Goal: Information Seeking & Learning: Learn about a topic

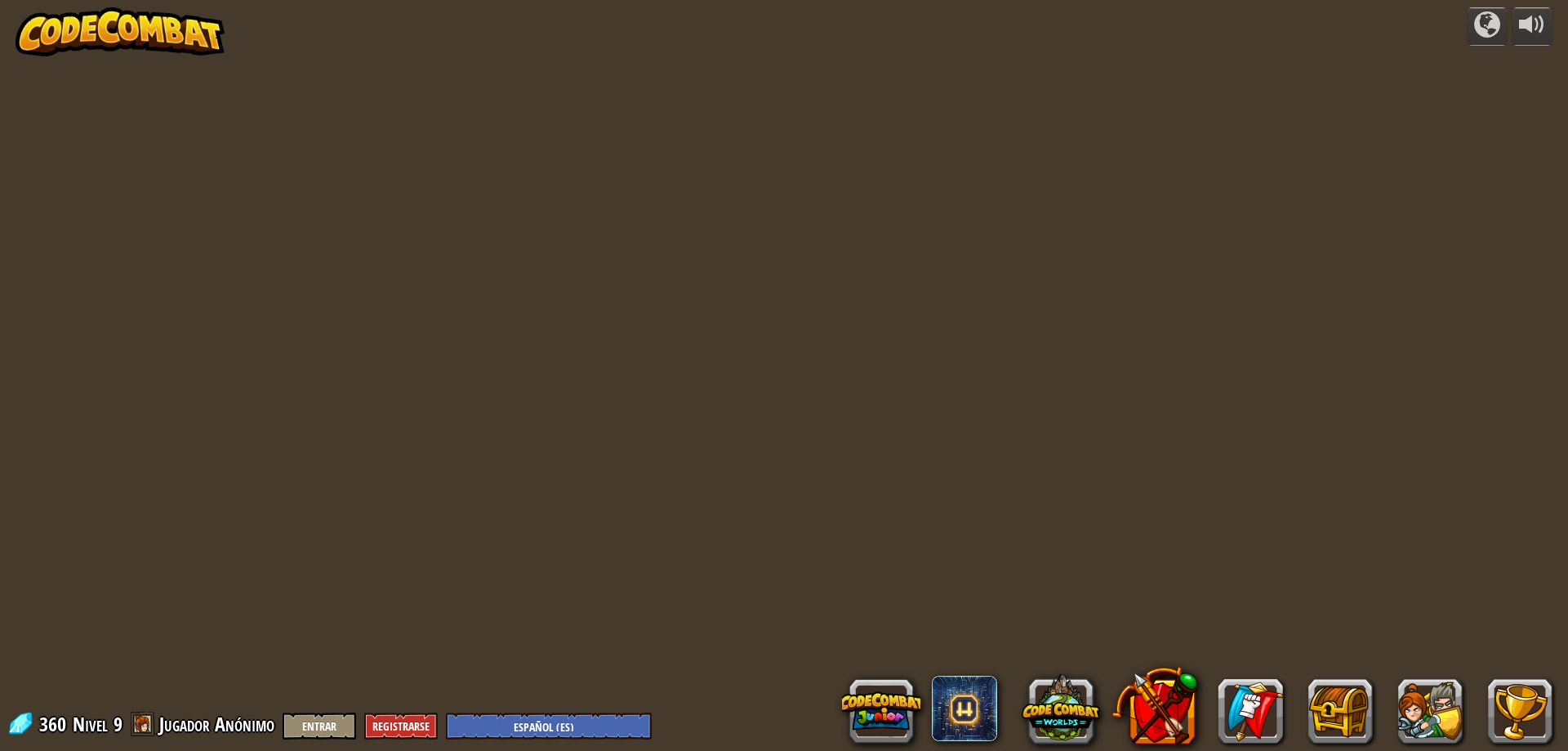
select select "es-ES"
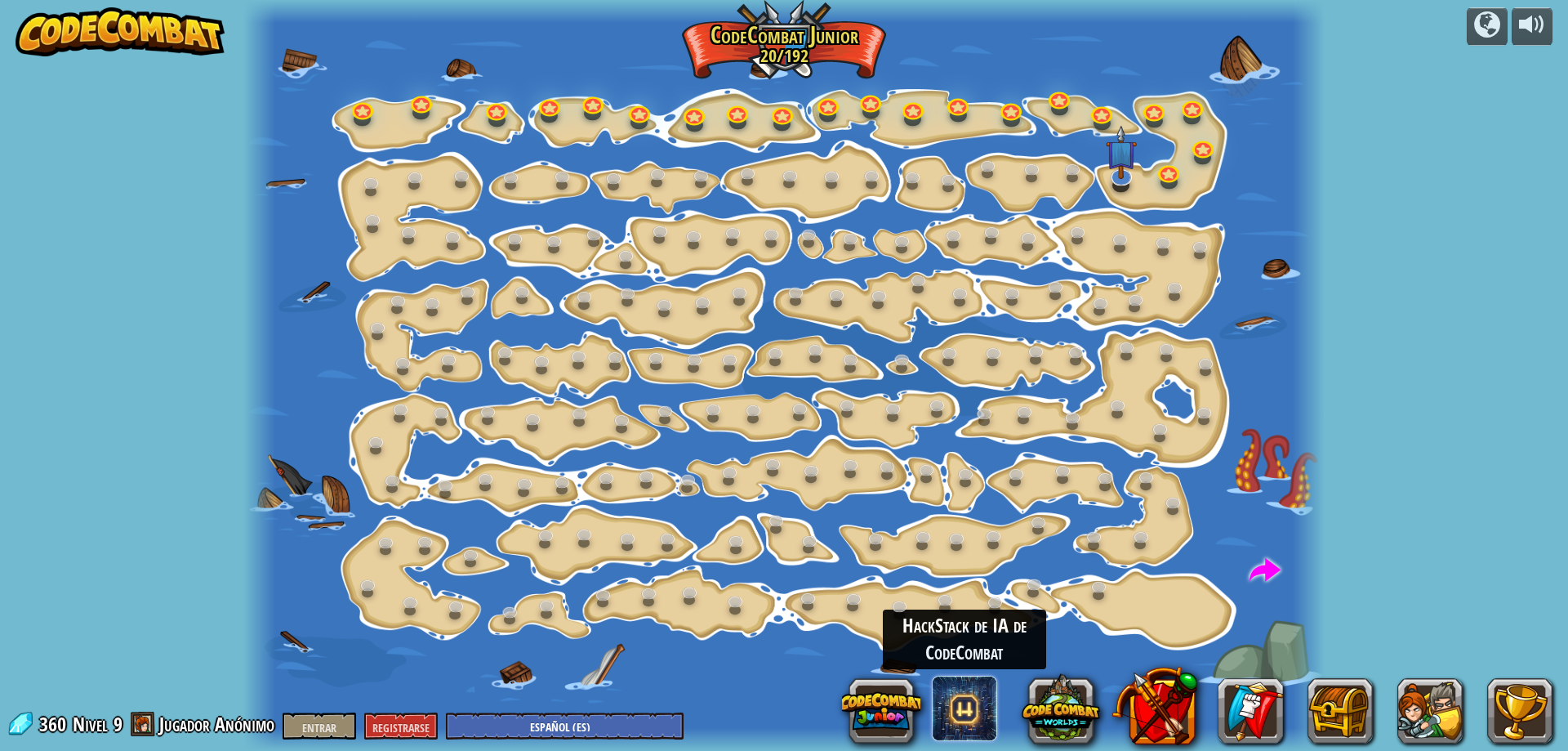
click at [976, 702] on span at bounding box center [964, 708] width 65 height 65
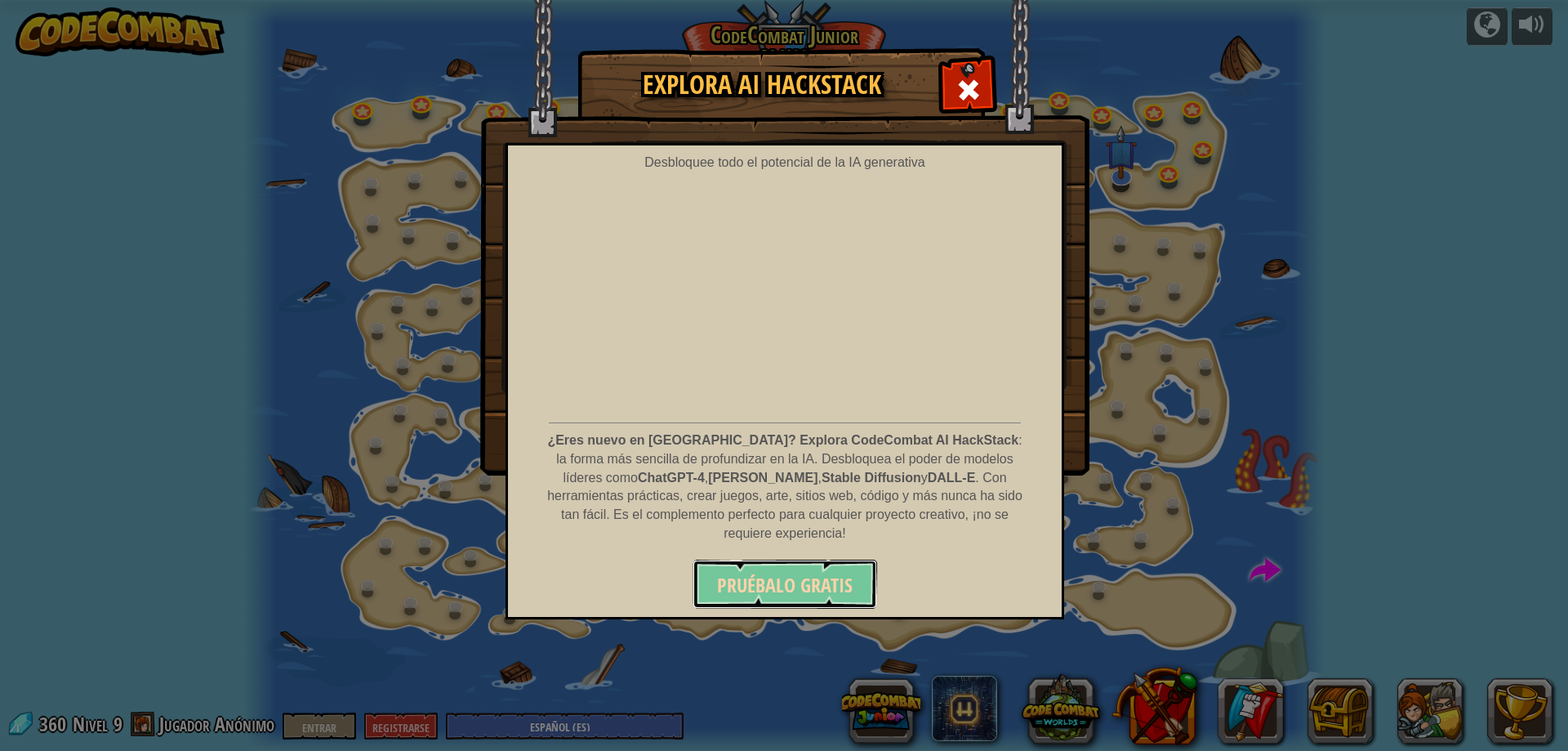
click at [823, 572] on font "Pruébalo gratis" at bounding box center [785, 584] width 136 height 26
click at [961, 92] on span at bounding box center [968, 90] width 26 height 26
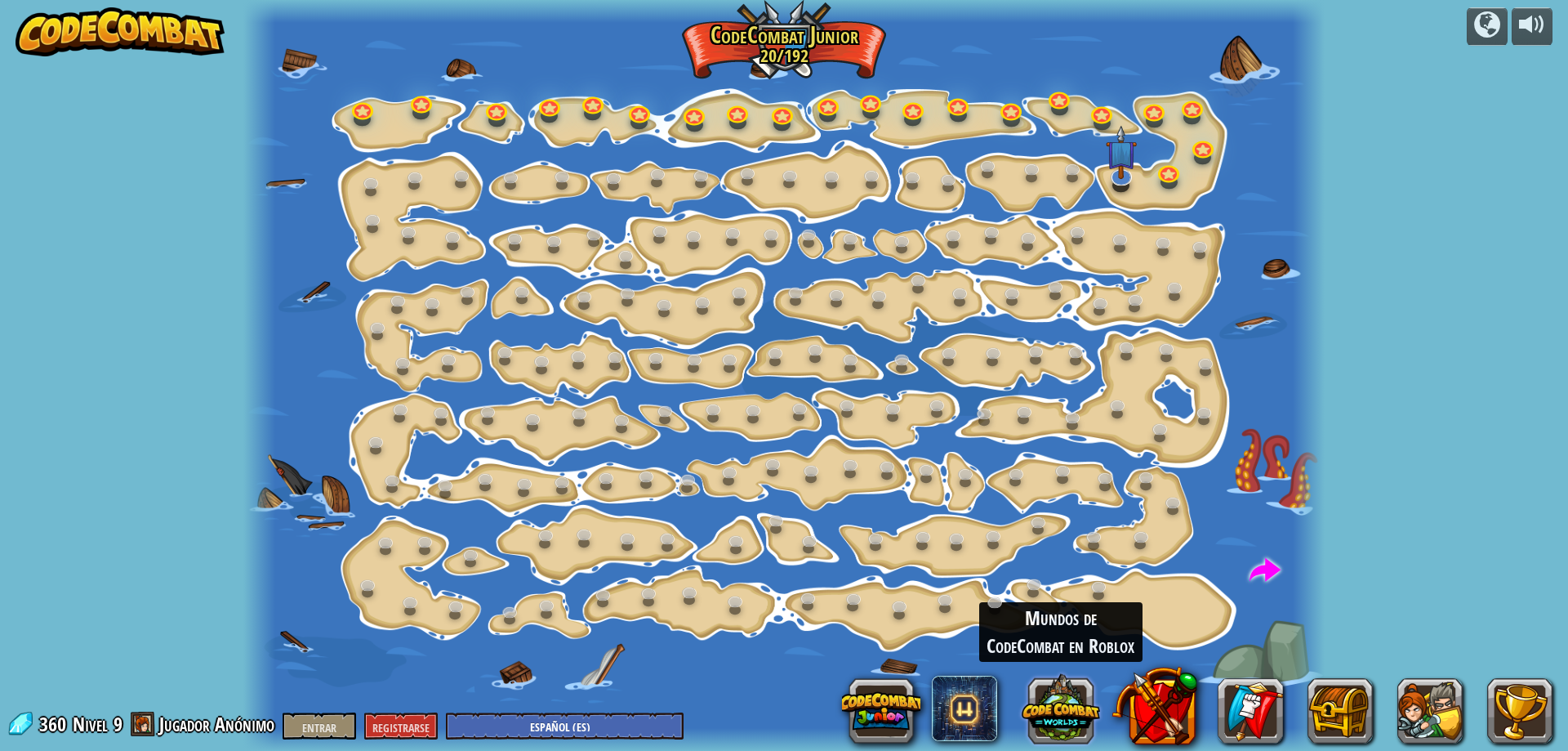
click at [1060, 716] on button at bounding box center [1061, 707] width 79 height 79
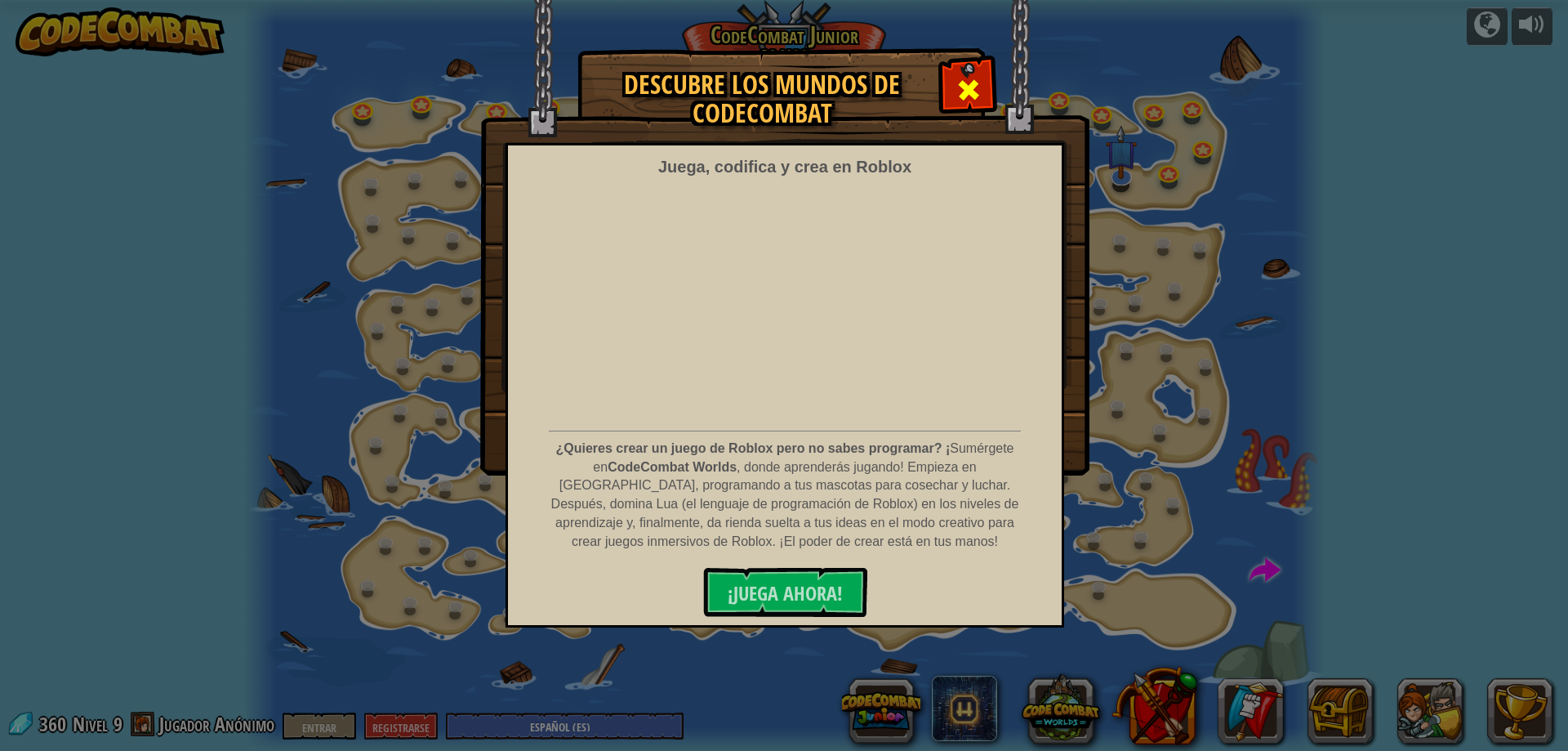
click at [967, 90] on span at bounding box center [968, 90] width 26 height 26
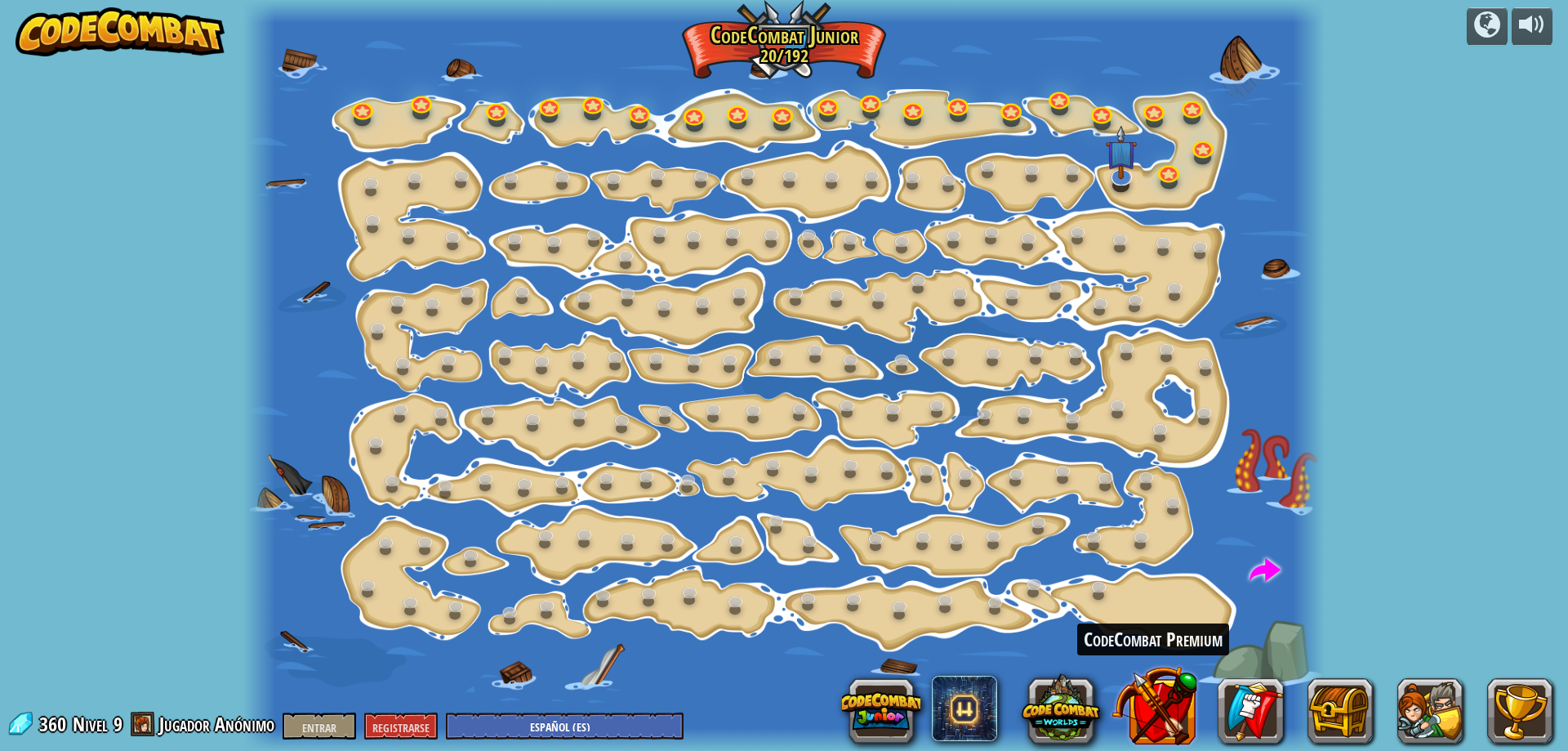
click at [1171, 715] on button at bounding box center [1154, 705] width 85 height 85
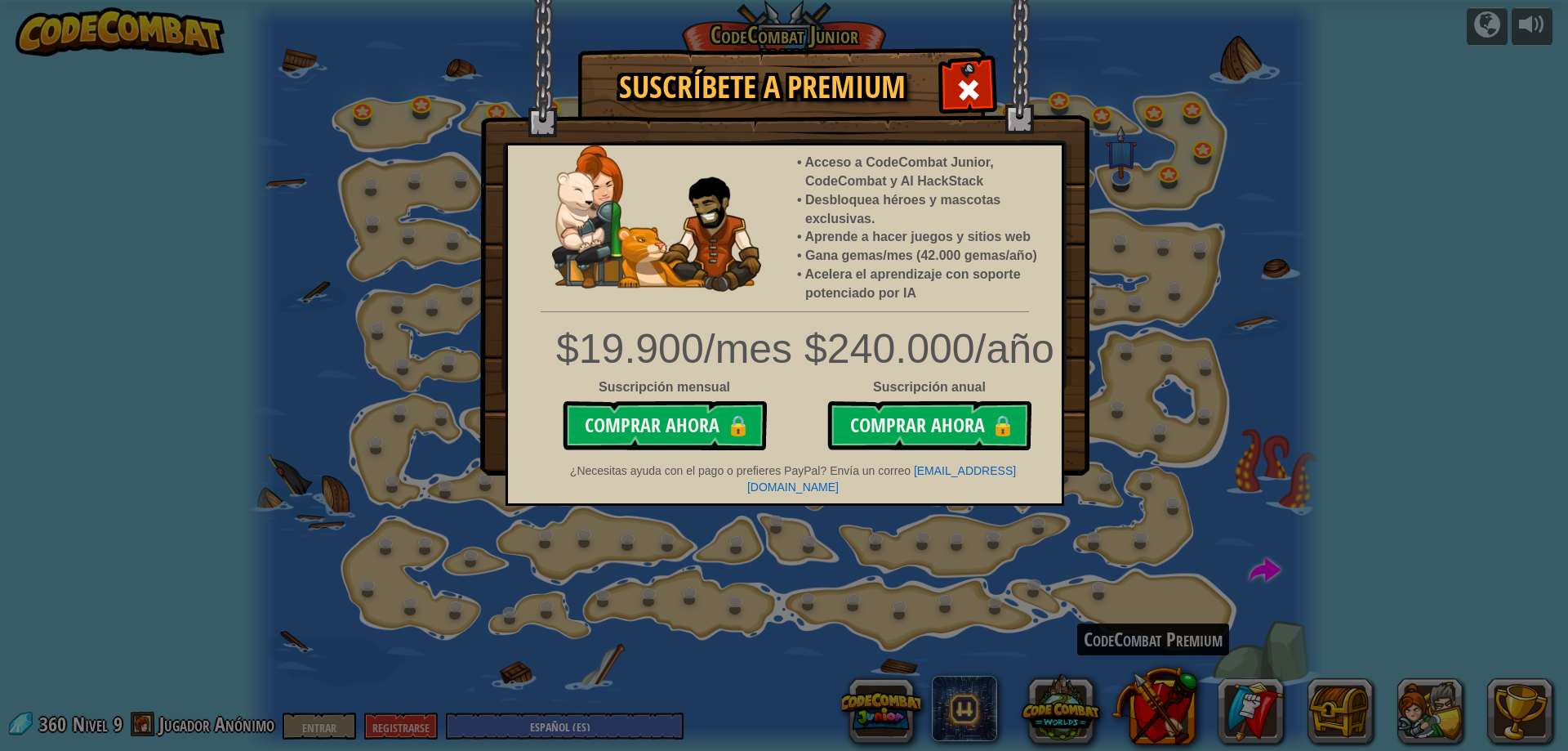
drag, startPoint x: 971, startPoint y: 85, endPoint x: 968, endPoint y: 108, distance: 23.2
click at [969, 88] on span at bounding box center [968, 90] width 26 height 26
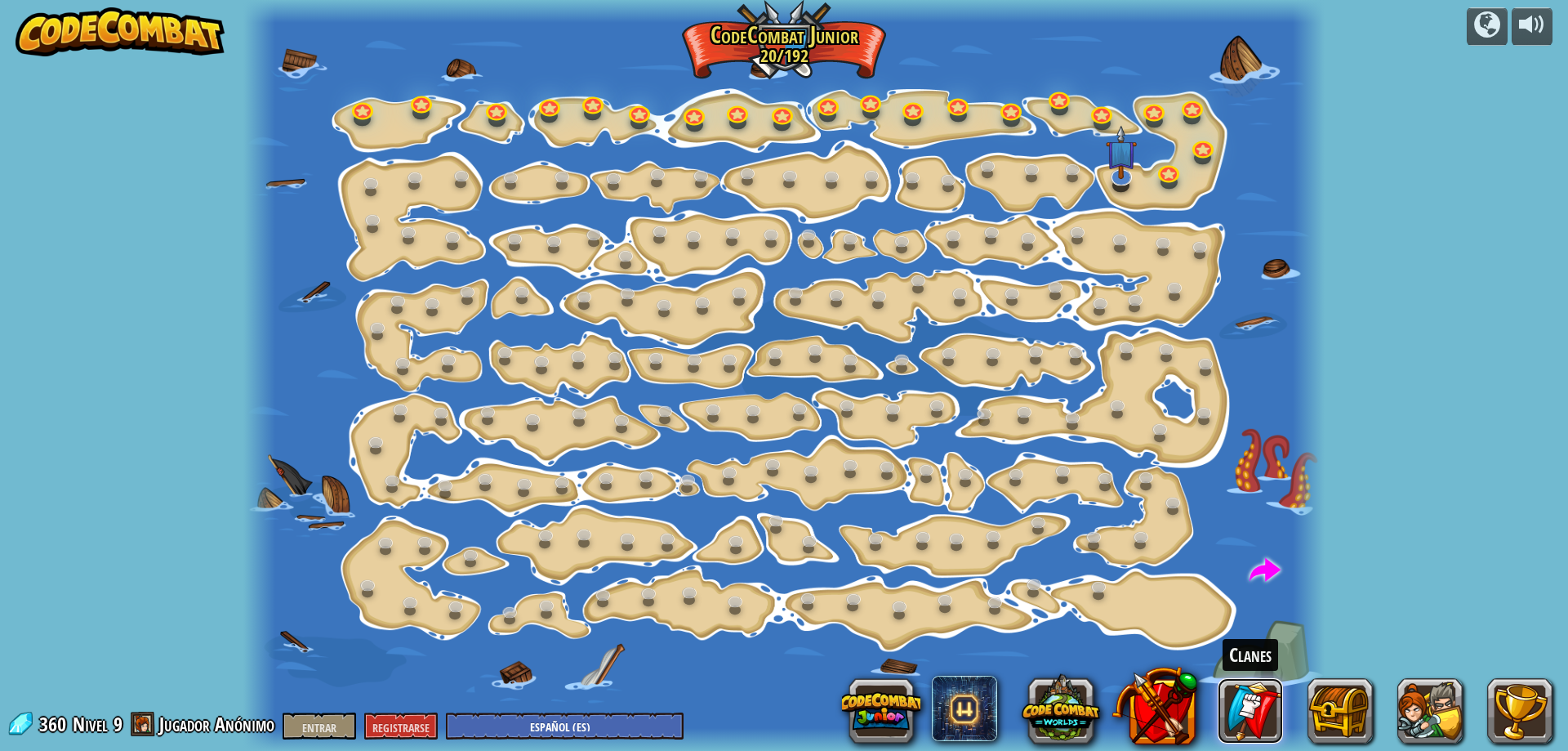
click at [1260, 714] on link at bounding box center [1250, 711] width 65 height 65
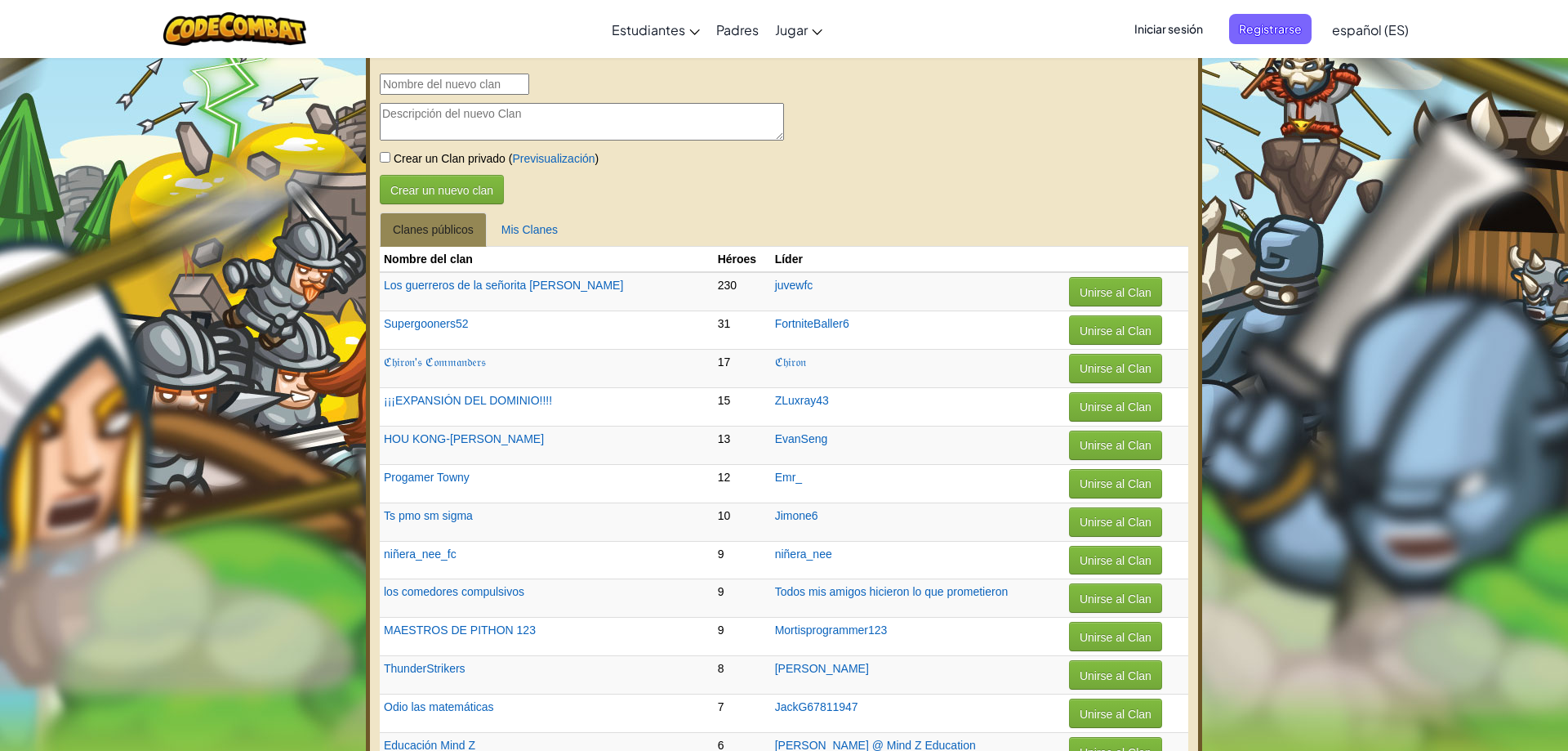
select select "es-ES"
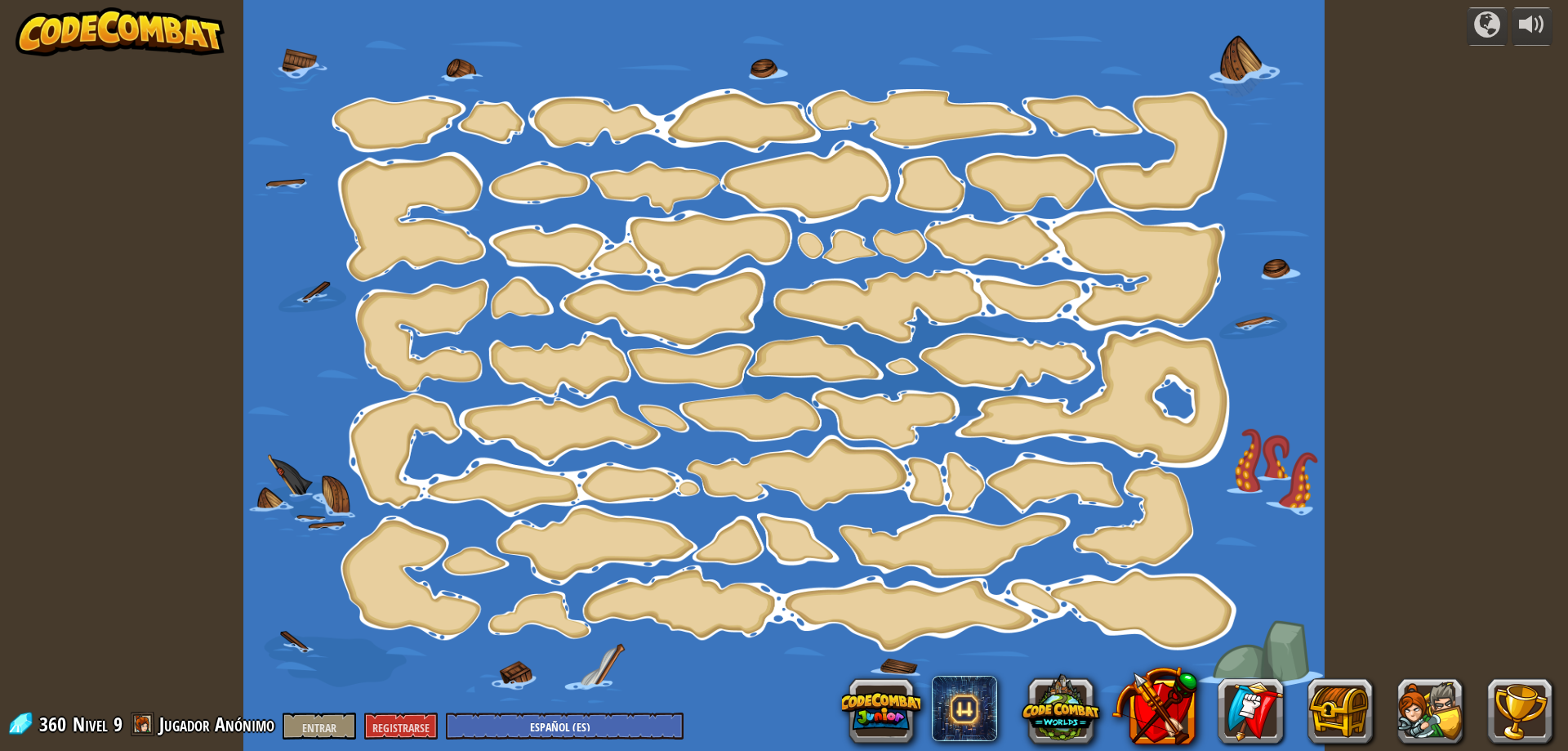
select select "es-ES"
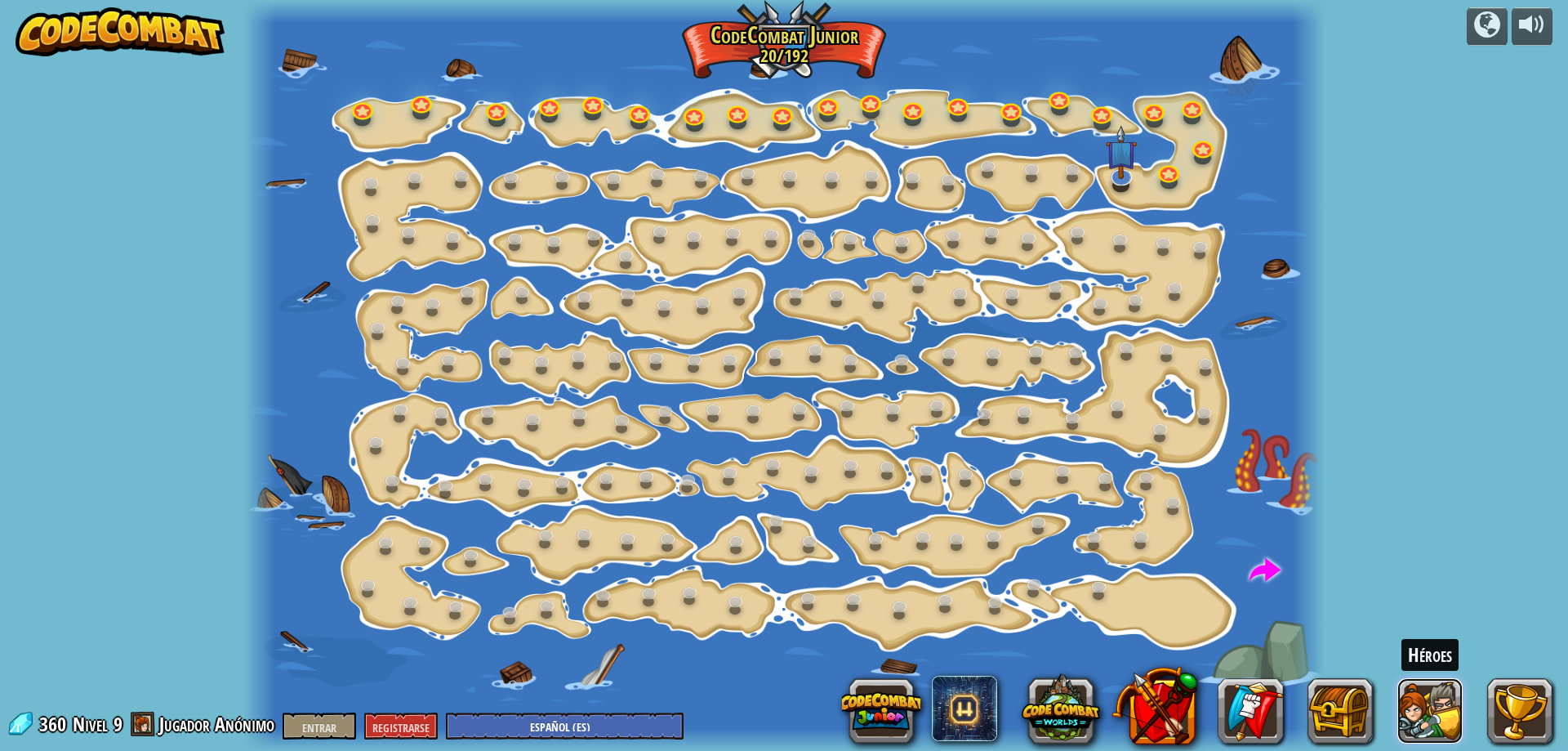
click at [1422, 713] on button at bounding box center [1430, 711] width 65 height 65
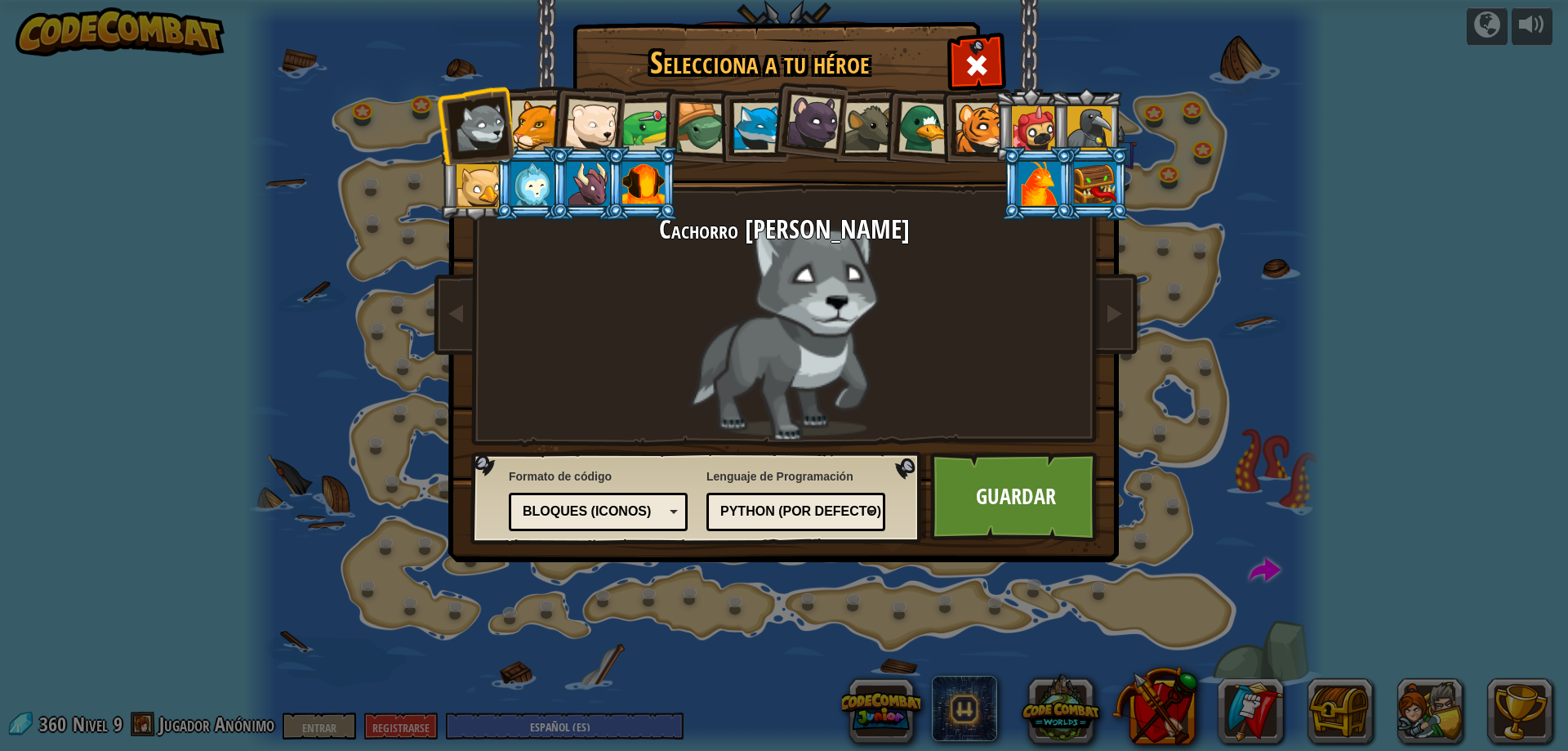
click at [541, 175] on div at bounding box center [532, 183] width 43 height 44
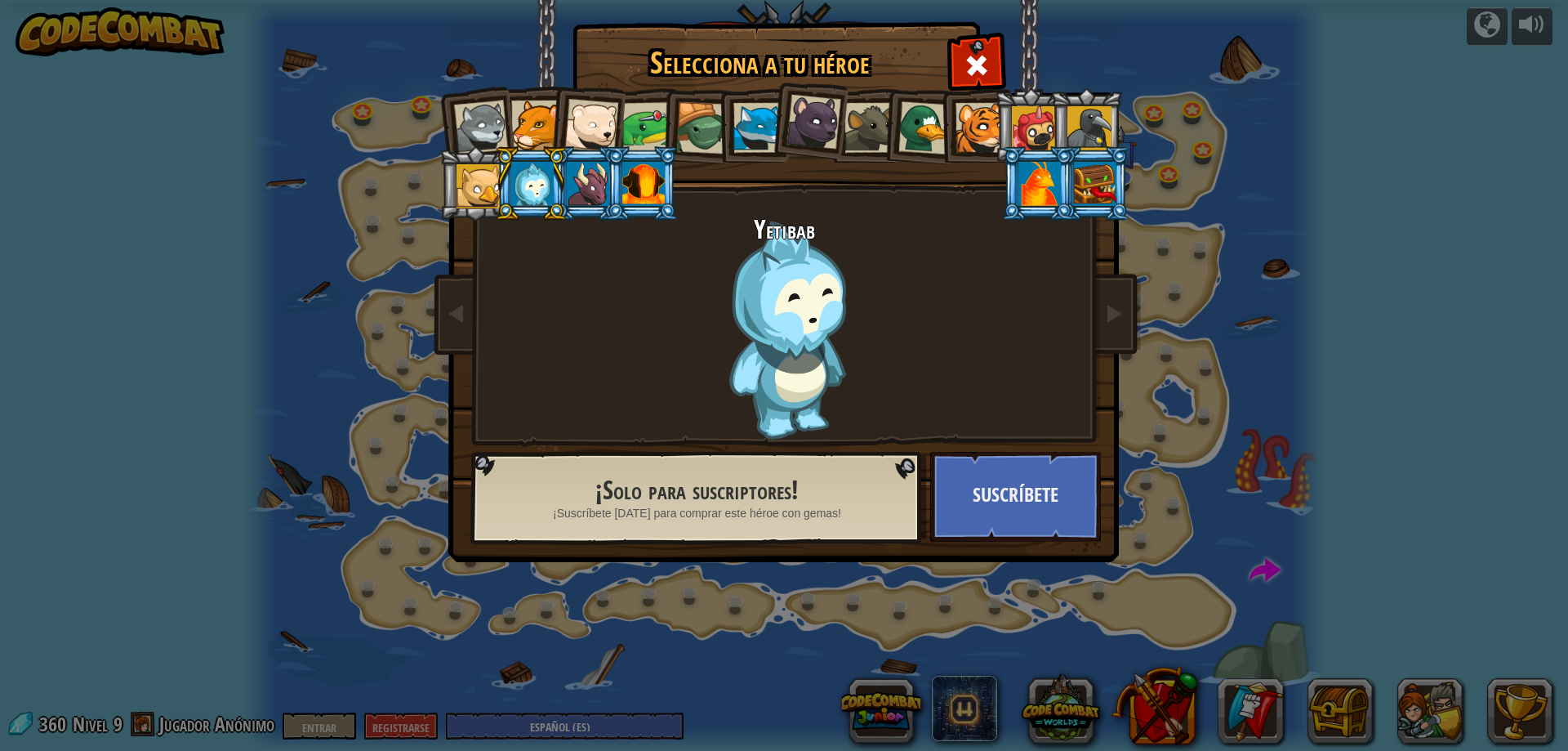
click at [611, 115] on div at bounding box center [591, 126] width 54 height 54
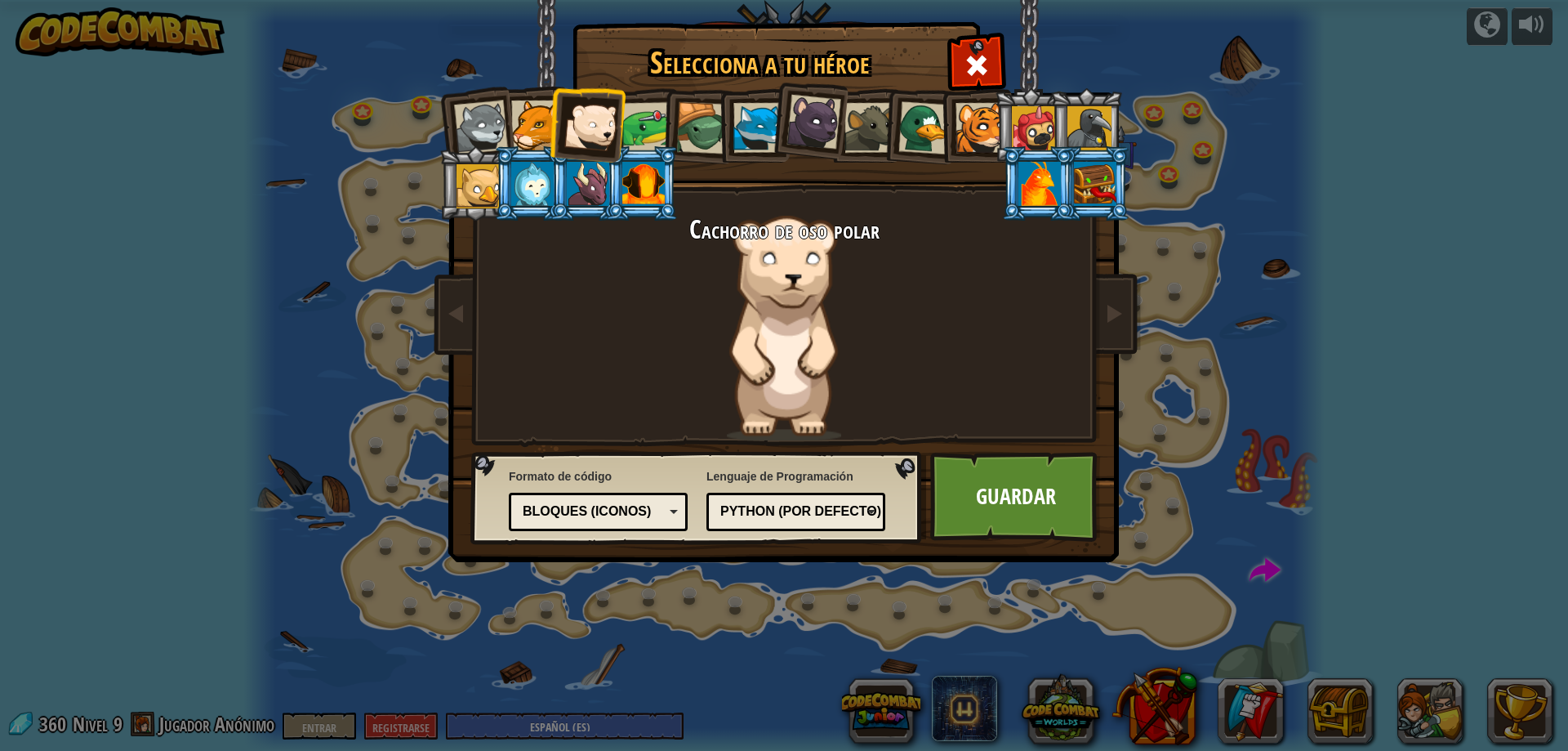
click at [650, 118] on div at bounding box center [648, 127] width 50 height 50
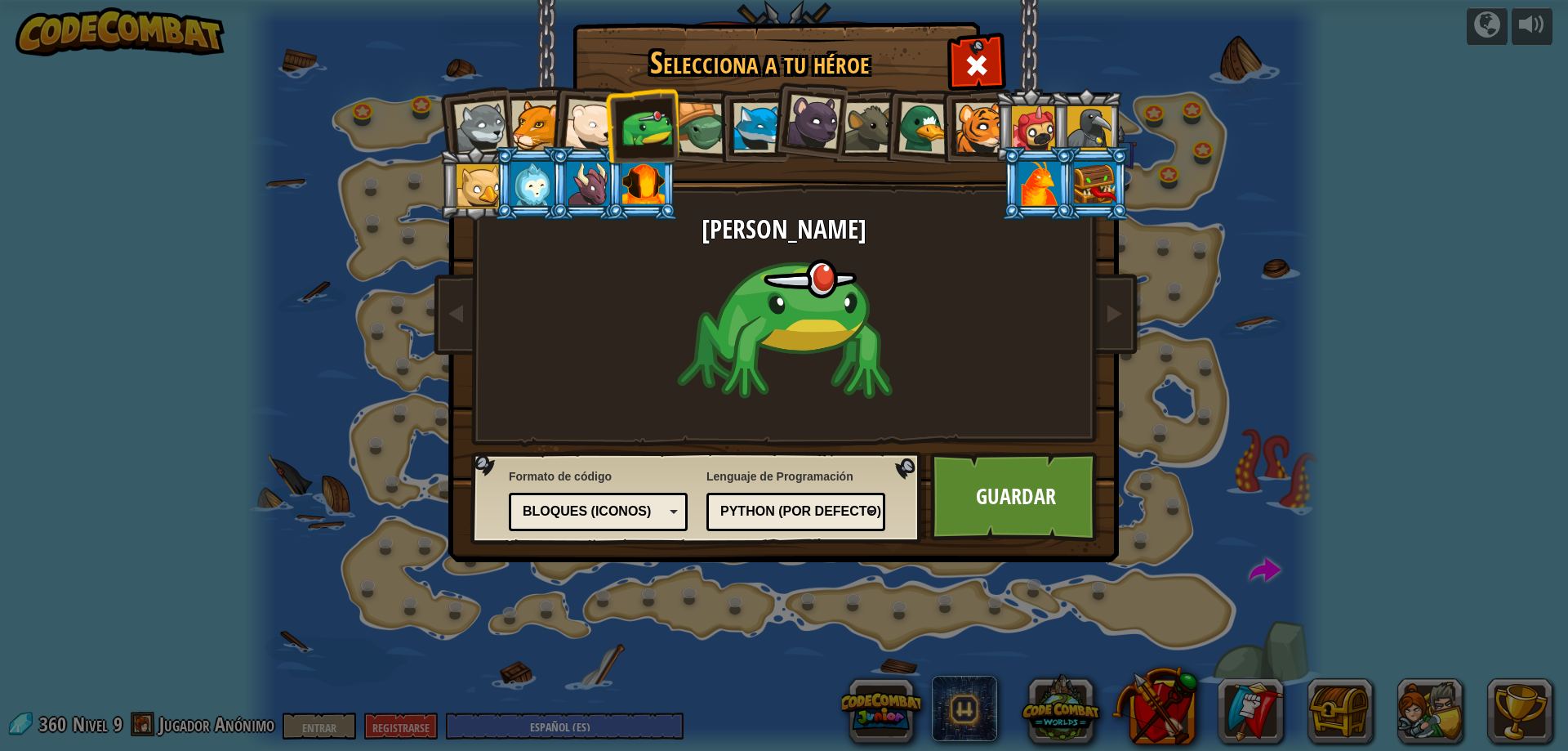
click at [754, 119] on div at bounding box center [758, 128] width 50 height 50
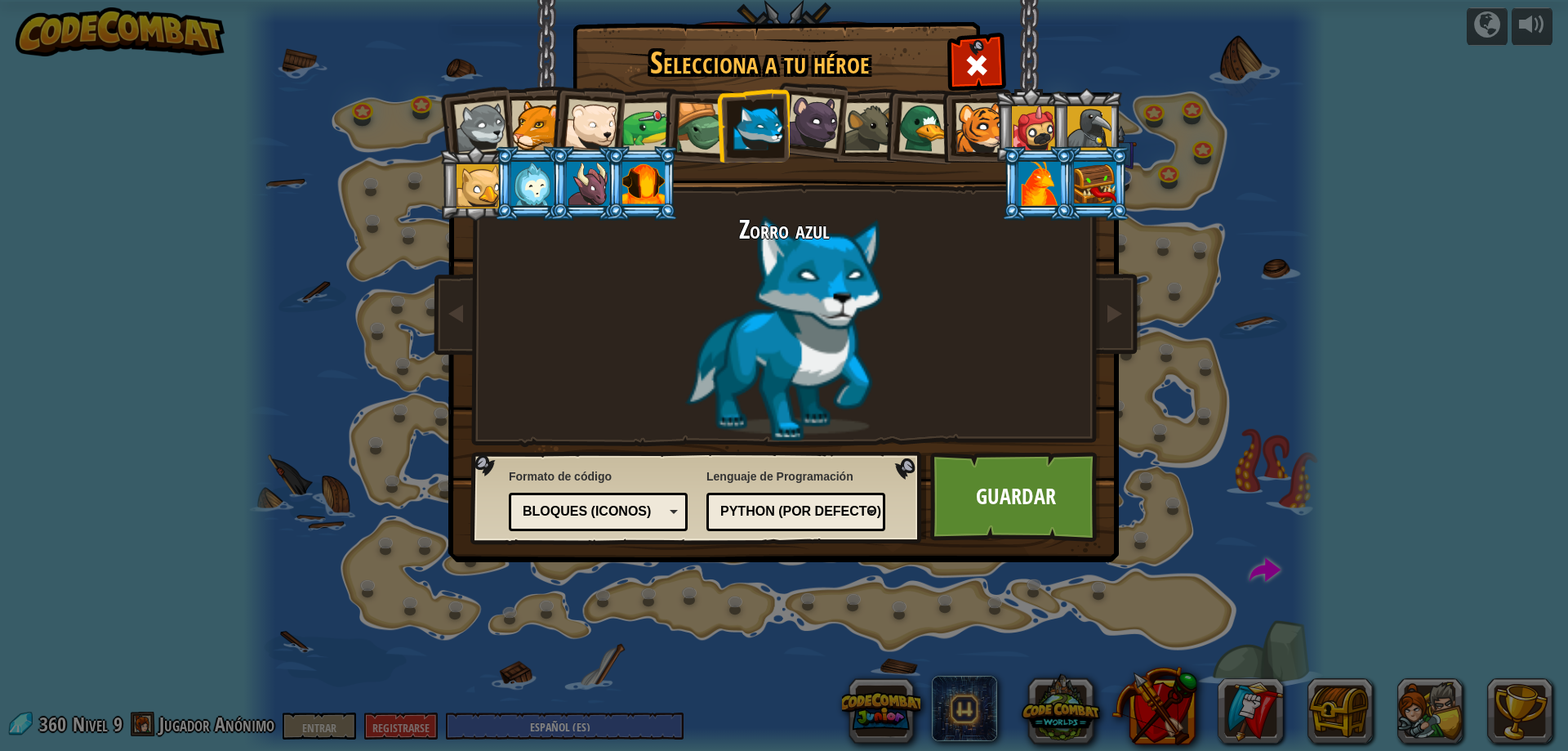
click at [816, 112] on div at bounding box center [813, 121] width 54 height 54
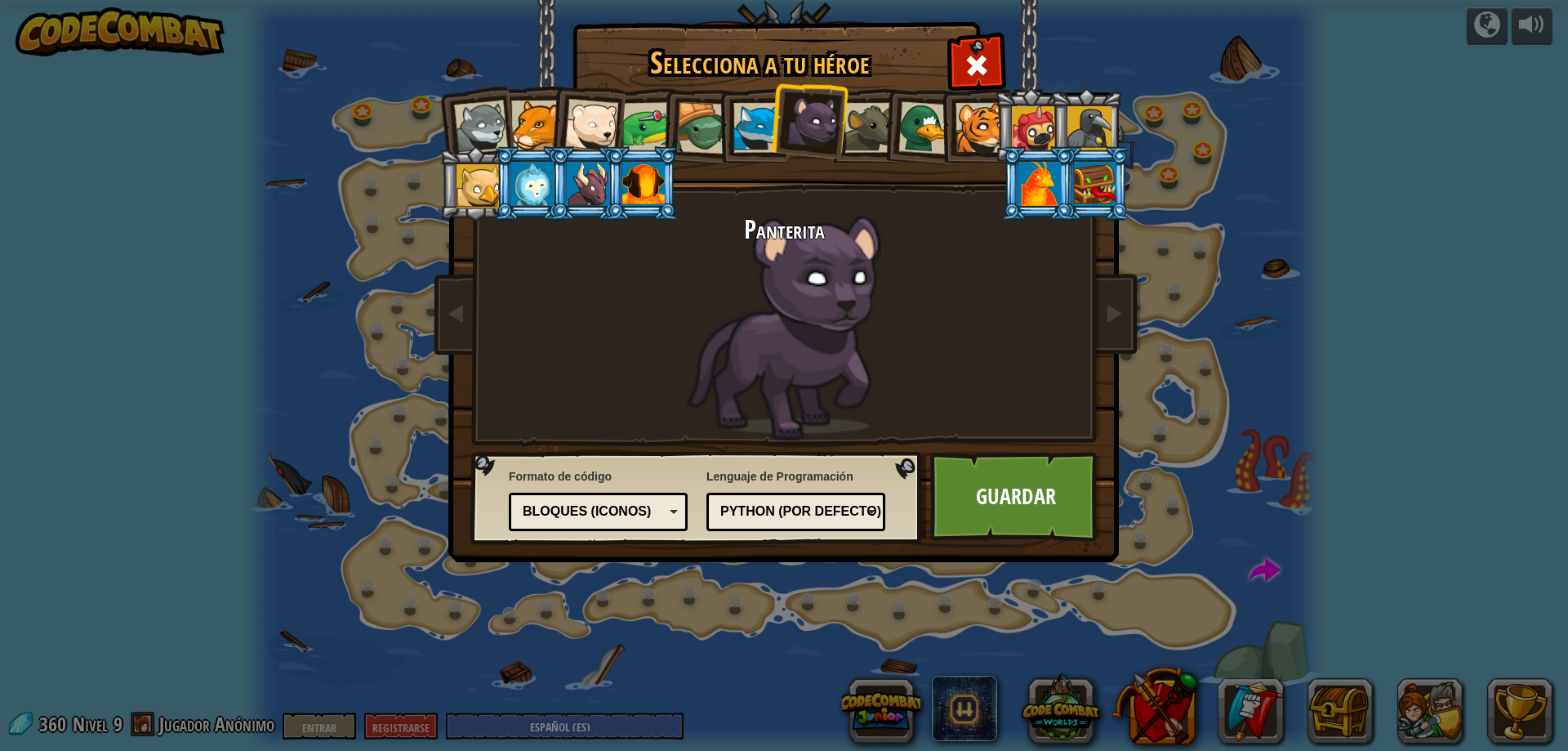
click at [996, 510] on link "Guardar" at bounding box center [1015, 496] width 171 height 90
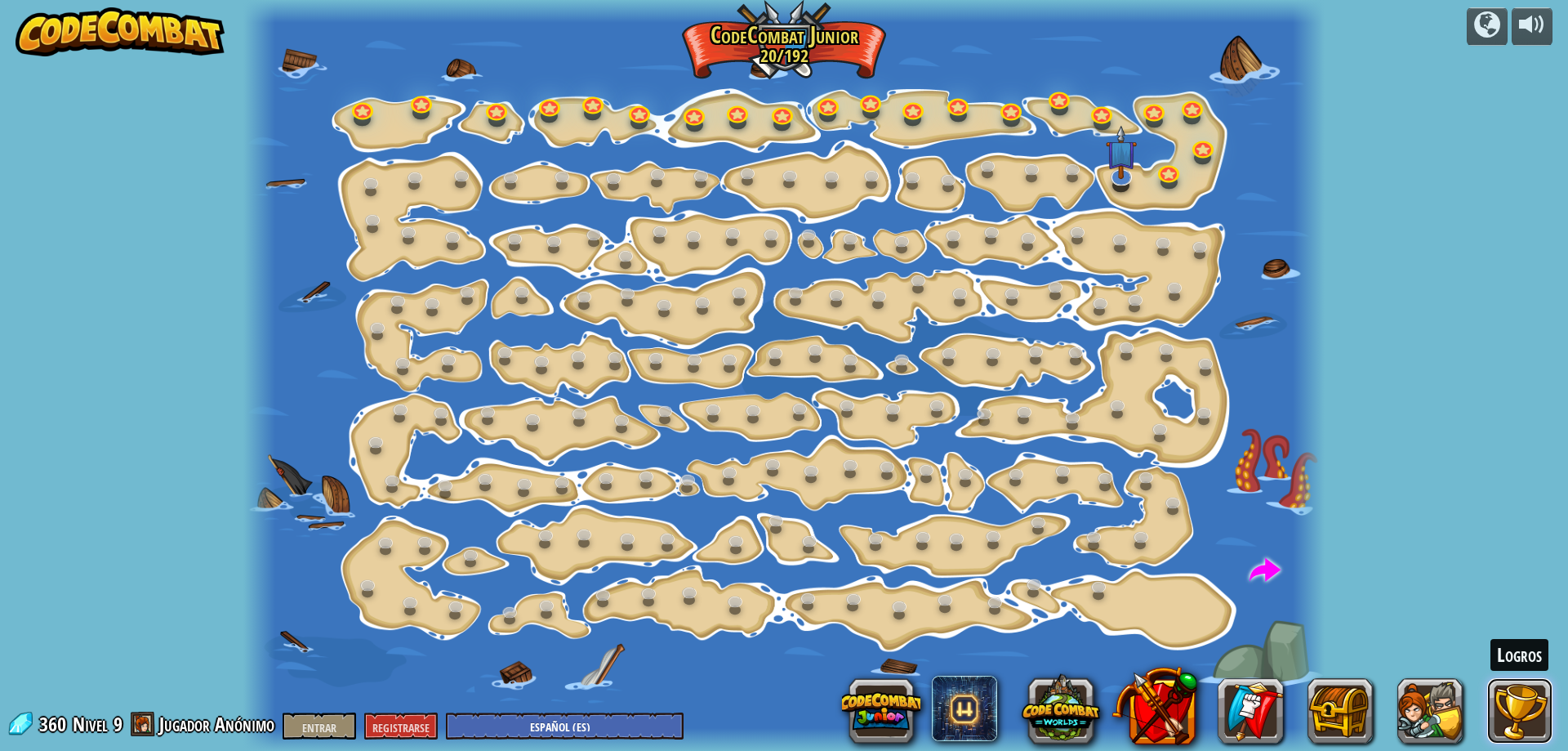
click at [1509, 706] on button at bounding box center [1519, 711] width 65 height 65
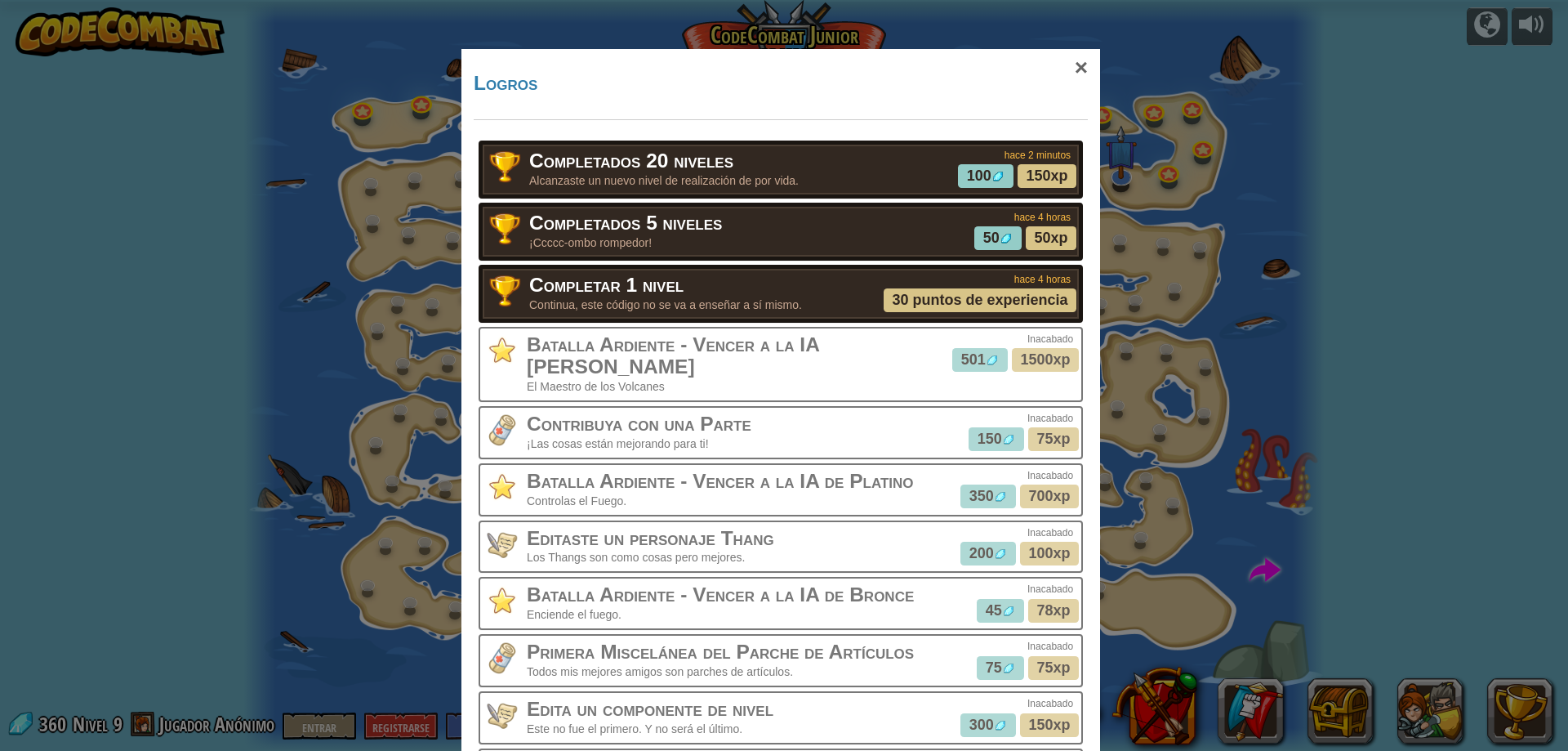
click at [993, 176] on img at bounding box center [998, 177] width 10 height 10
click at [985, 239] on font "50" at bounding box center [992, 238] width 17 height 17
click at [1037, 243] on font "50xp" at bounding box center [1050, 238] width 33 height 17
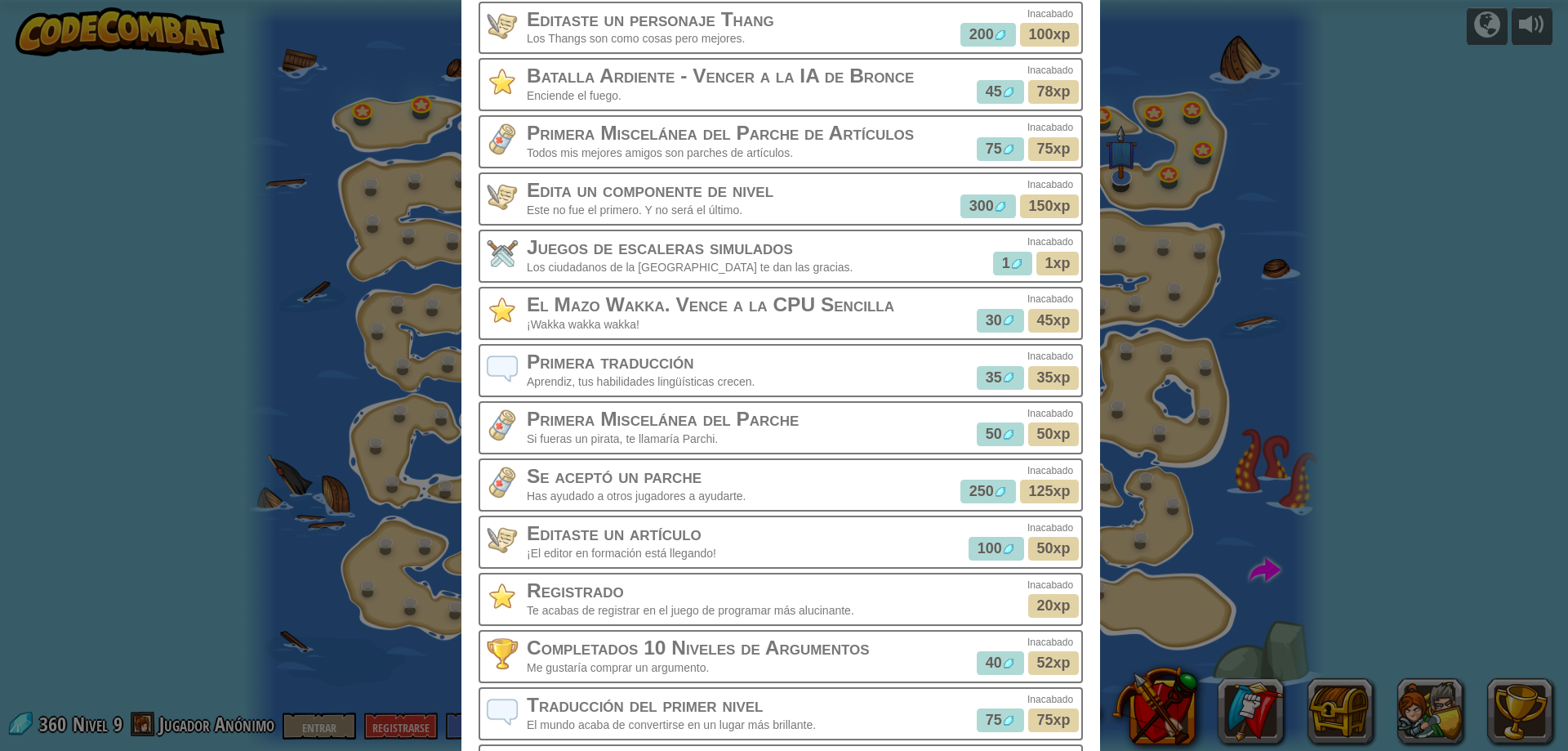
scroll to position [490, 0]
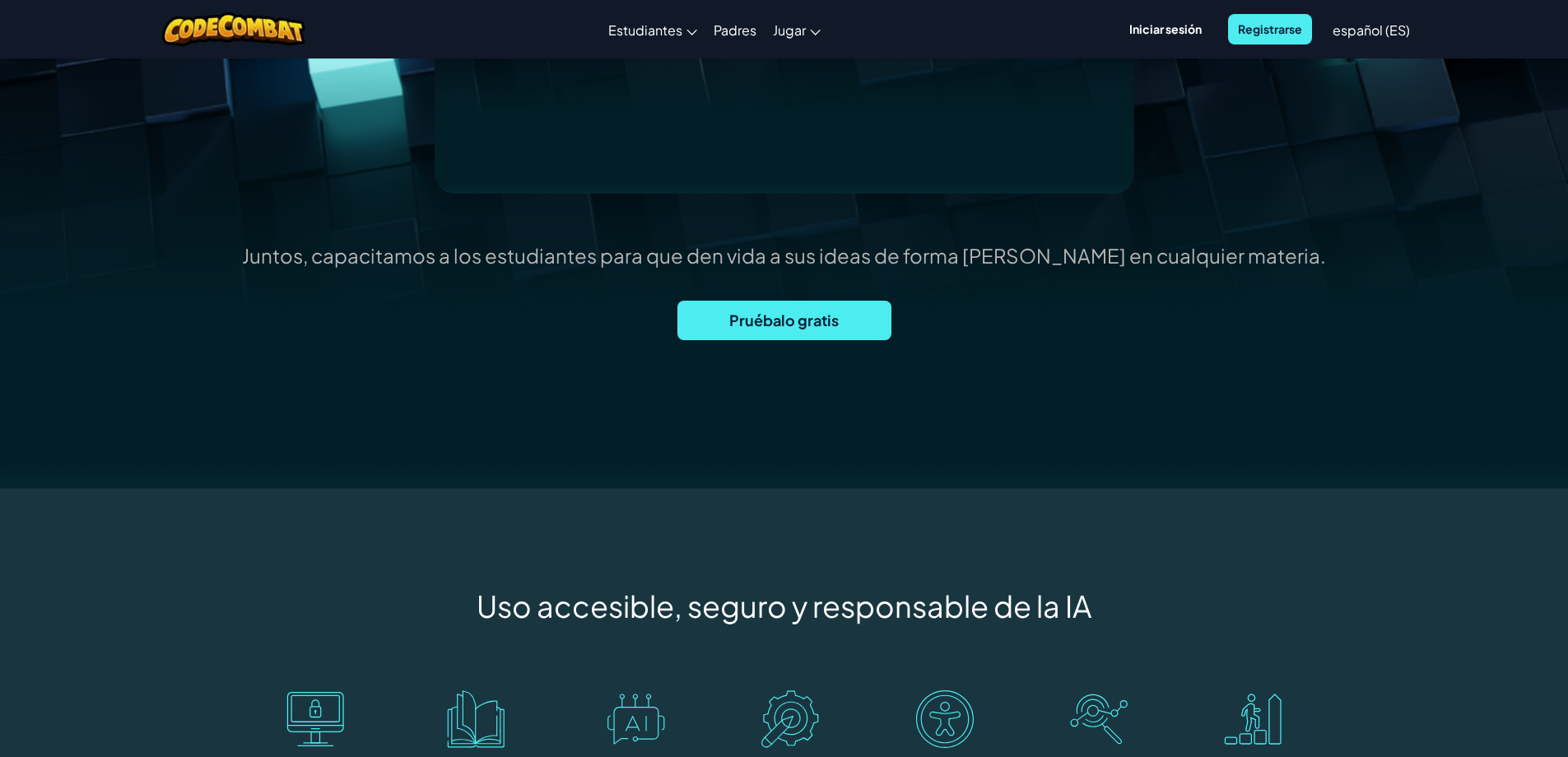
scroll to position [329, 0]
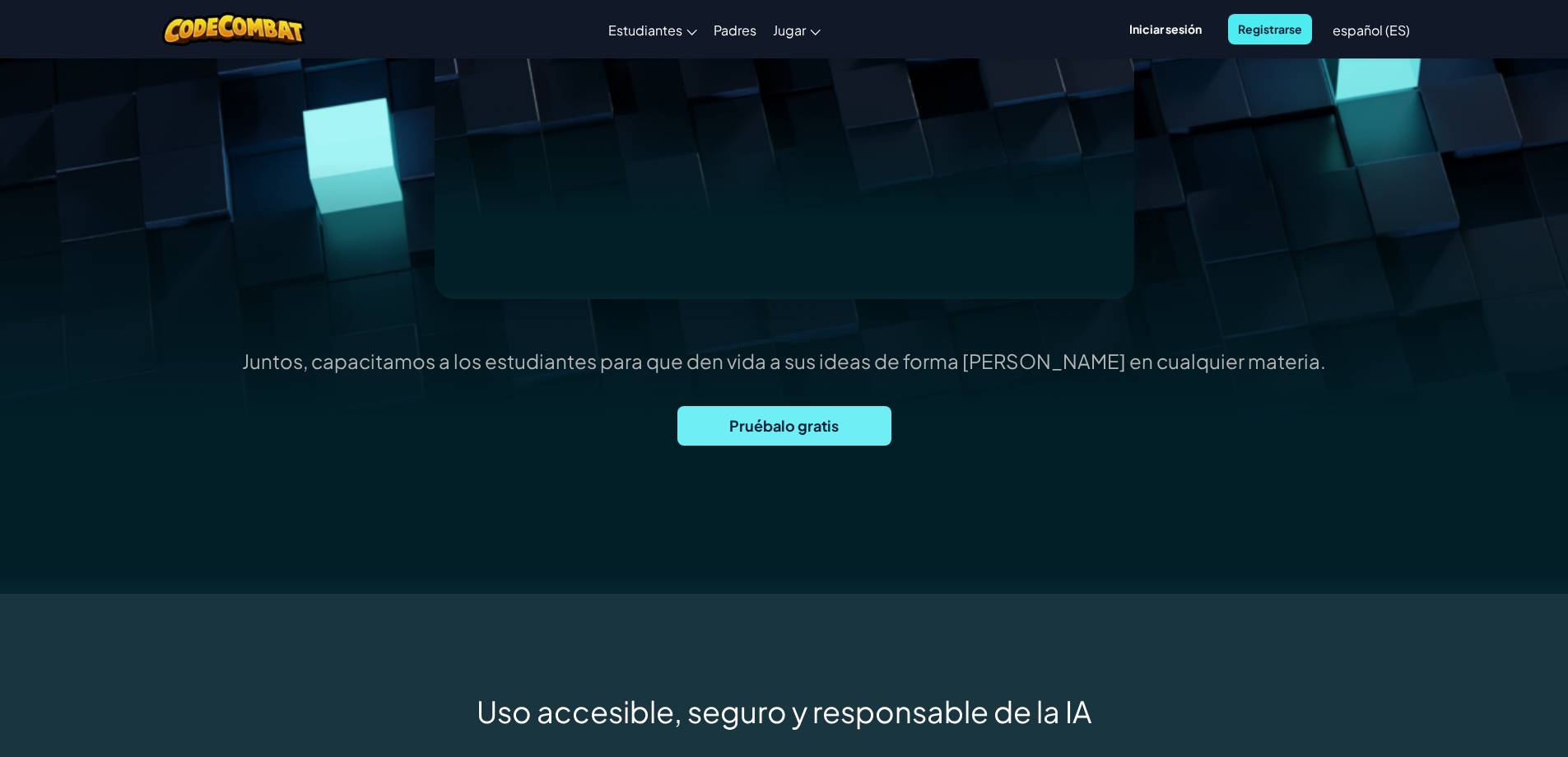
click at [726, 430] on span "Pruébalo gratis" at bounding box center [784, 425] width 214 height 40
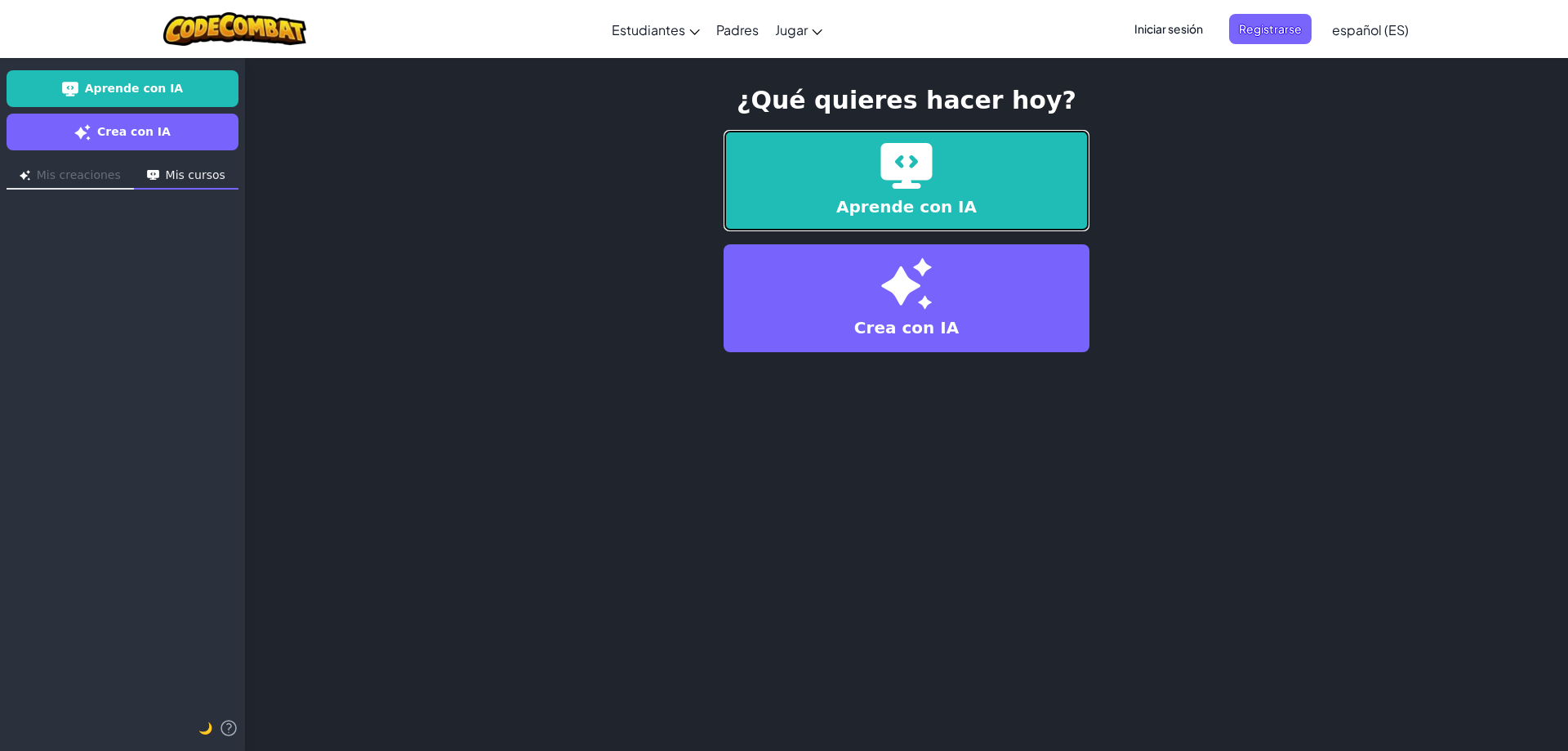
click at [915, 179] on img at bounding box center [906, 166] width 52 height 46
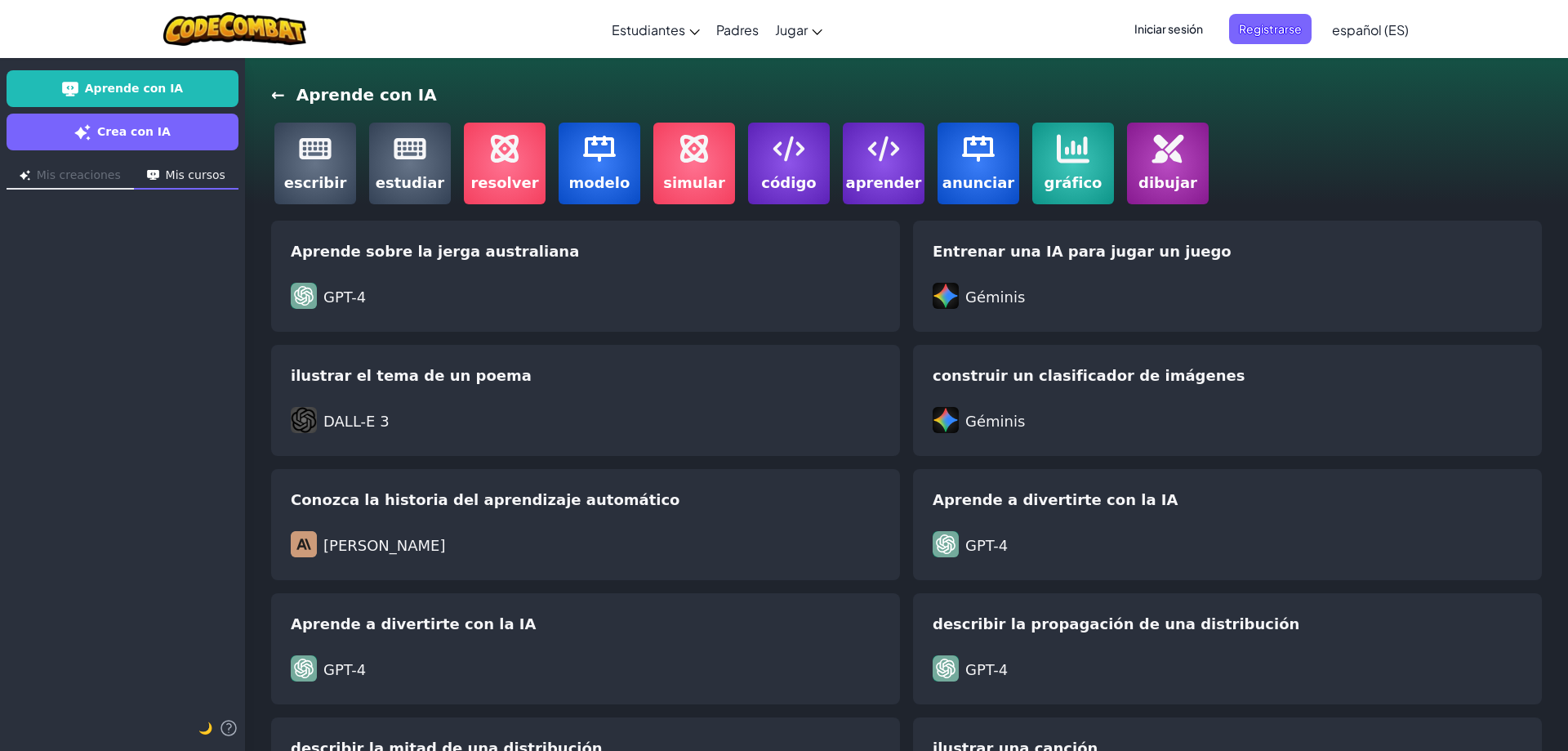
click at [889, 151] on img at bounding box center [883, 148] width 33 height 33
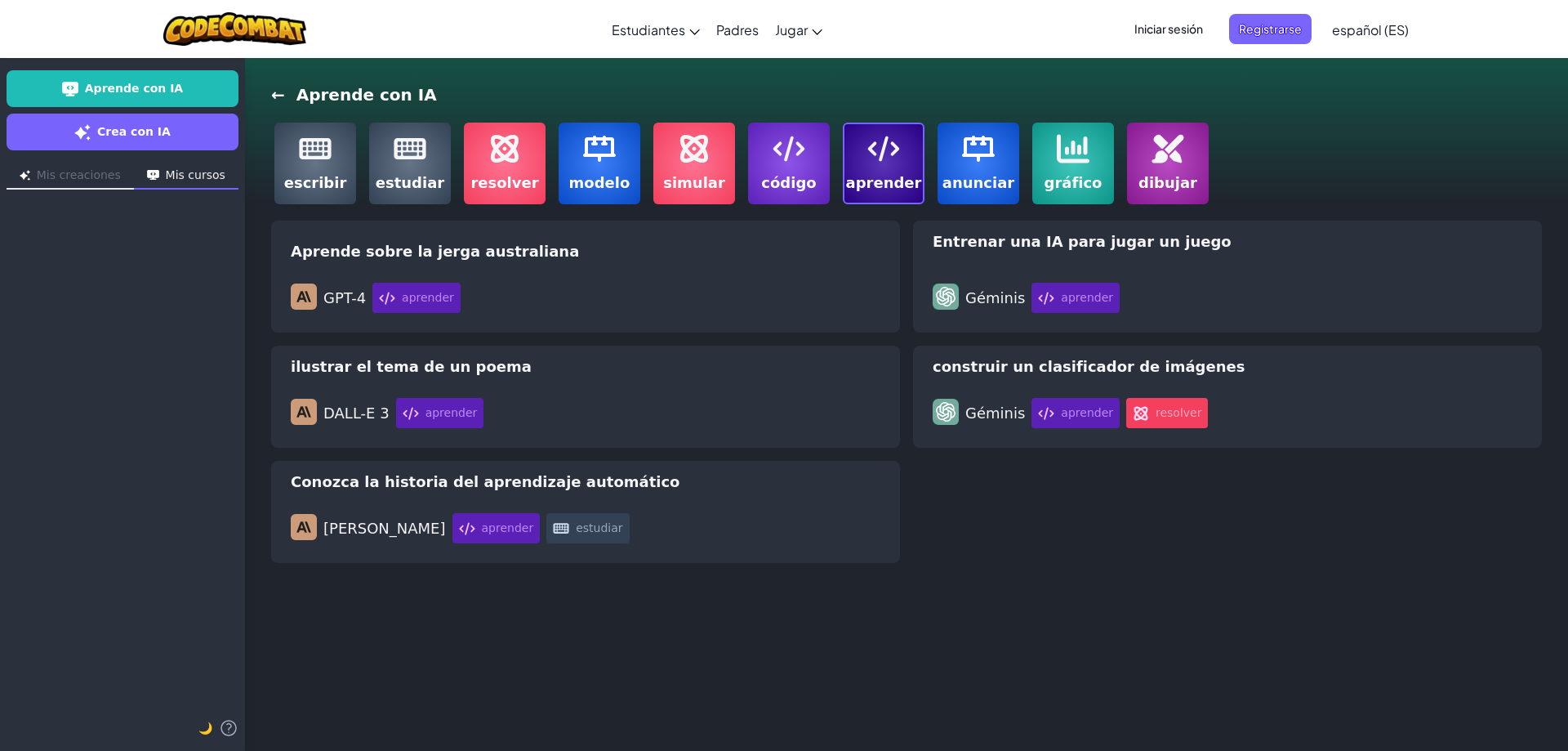
click at [327, 140] on img at bounding box center [315, 148] width 33 height 33
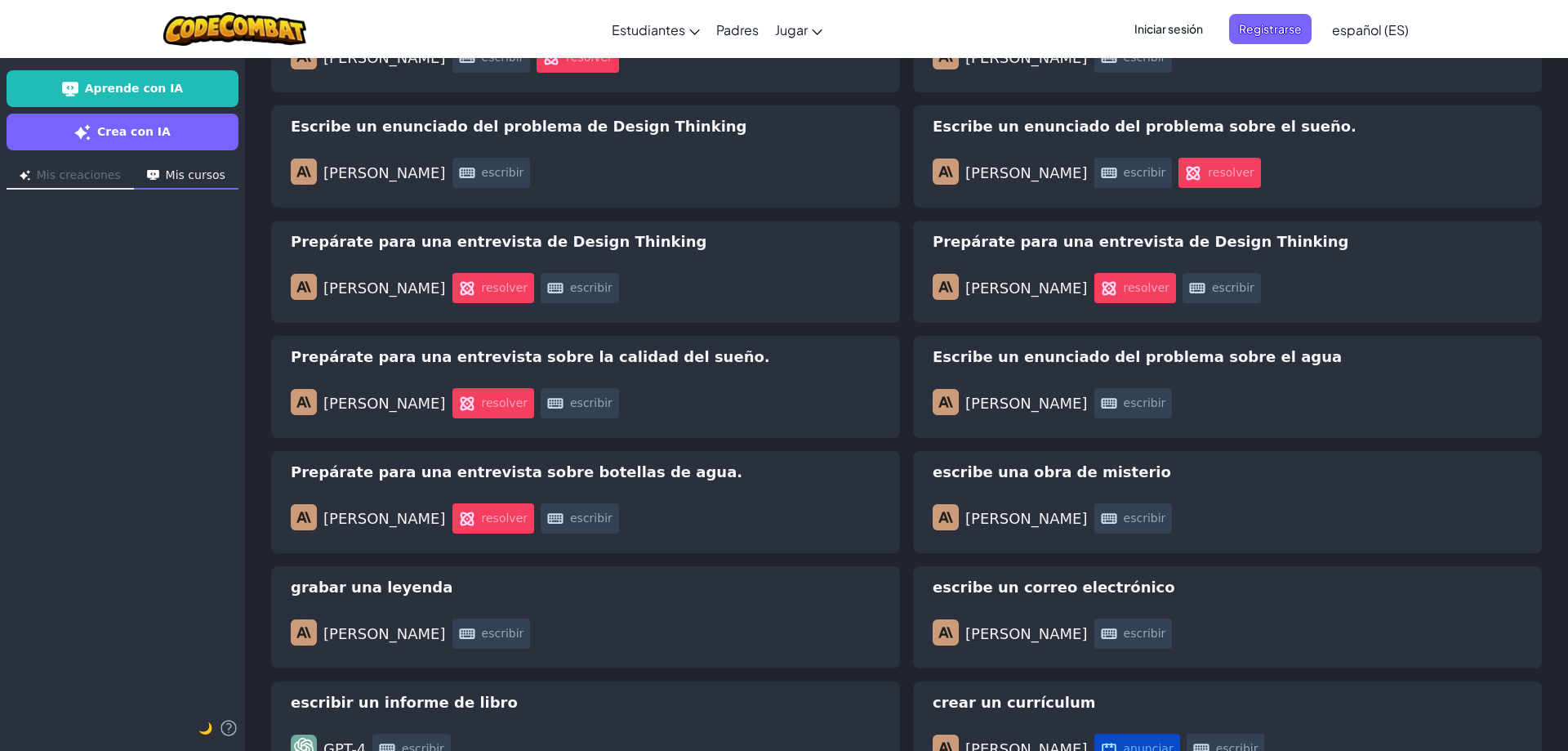
scroll to position [236, 0]
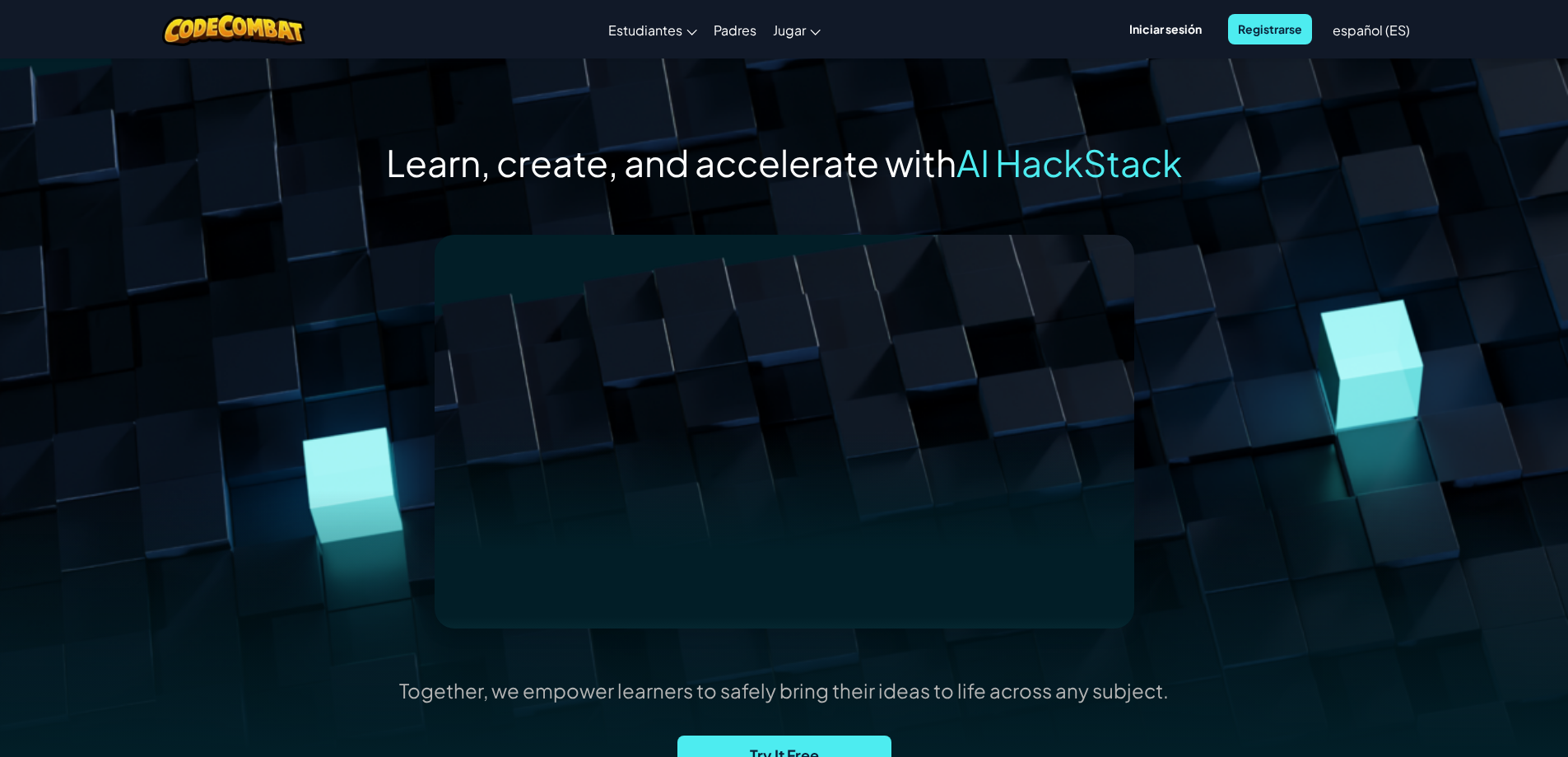
scroll to position [329, 0]
